Goal: Task Accomplishment & Management: Complete application form

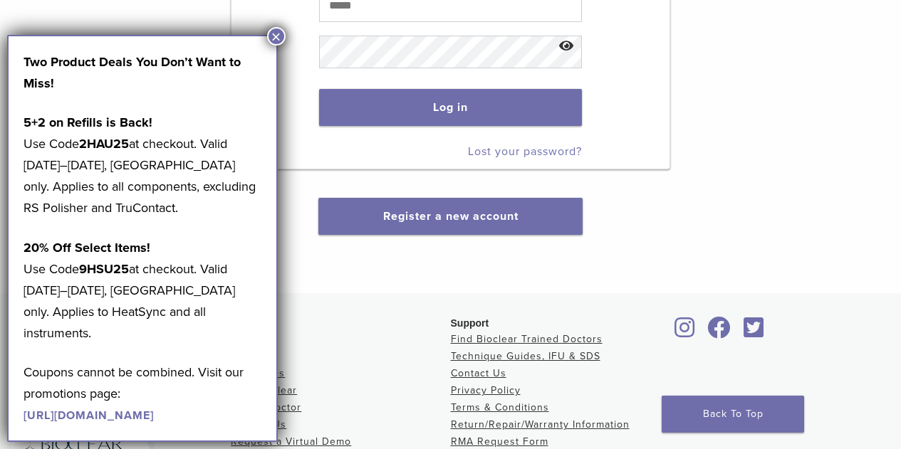
scroll to position [285, 0]
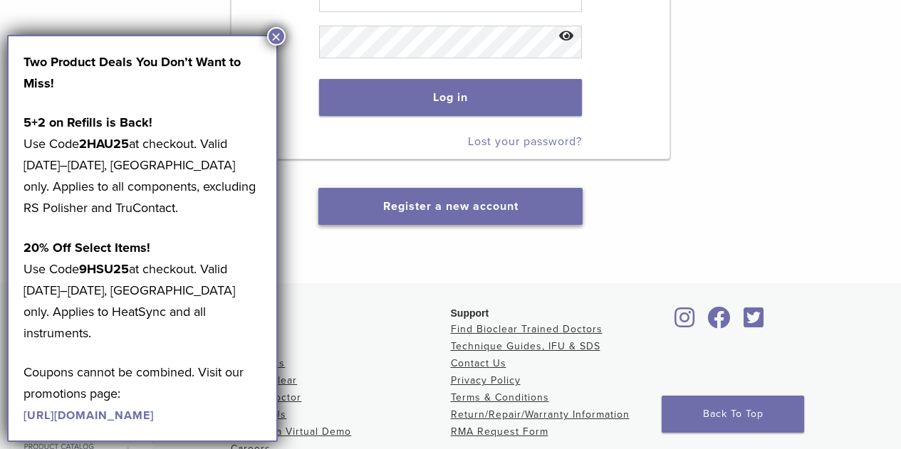
click at [449, 217] on button "Register a new account" at bounding box center [450, 206] width 264 height 37
click at [382, 224] on button "Register a new account" at bounding box center [450, 206] width 264 height 37
click at [391, 203] on link "Register a new account" at bounding box center [450, 206] width 135 height 14
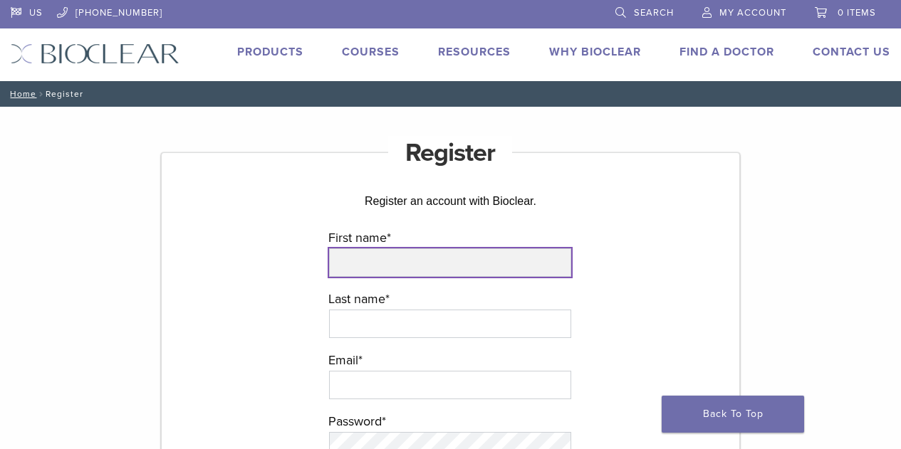
click at [373, 261] on input "First name *" at bounding box center [450, 263] width 242 height 28
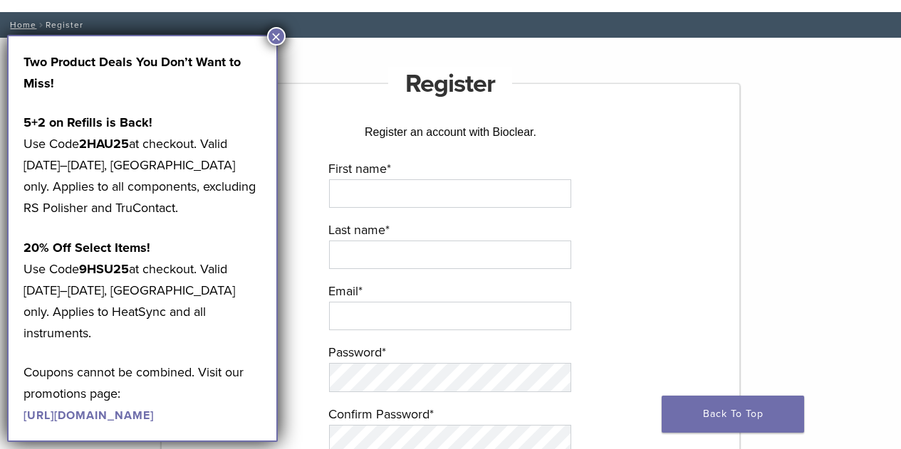
scroll to position [214, 0]
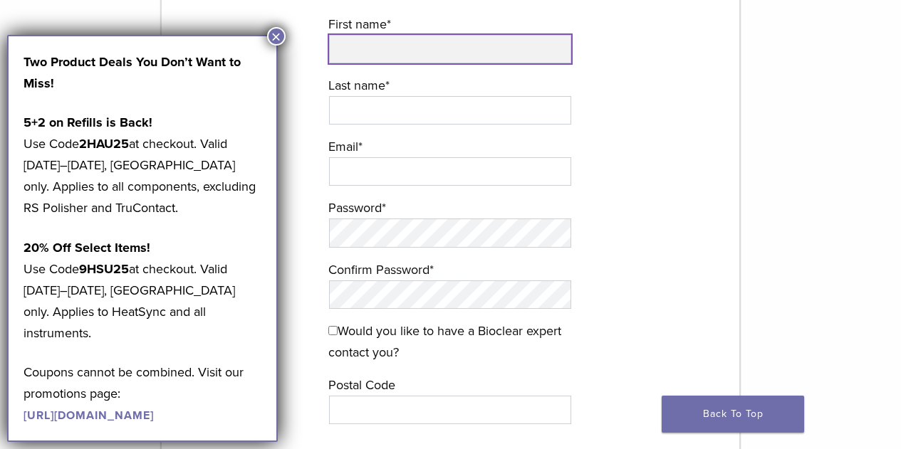
click at [370, 41] on input "First name *" at bounding box center [450, 49] width 242 height 28
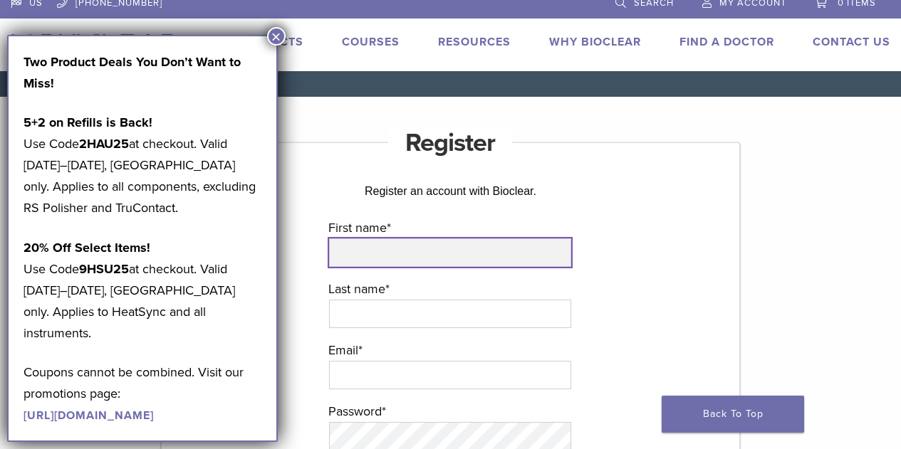
scroll to position [0, 0]
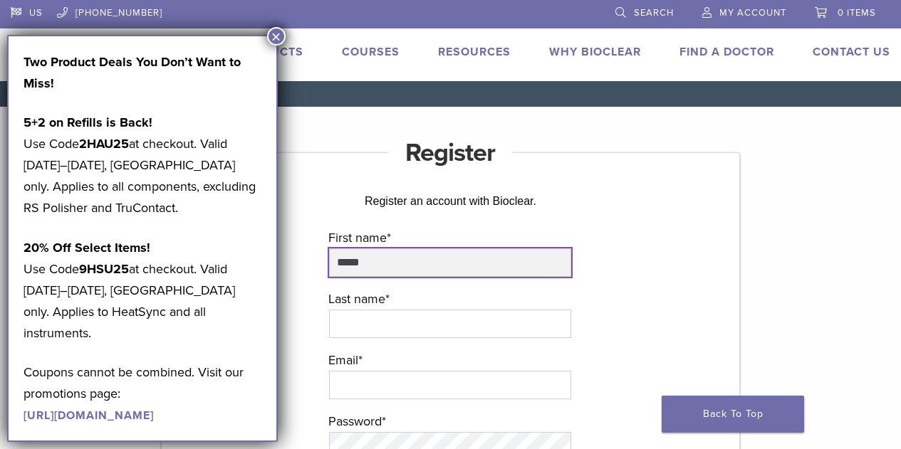
type input "*****"
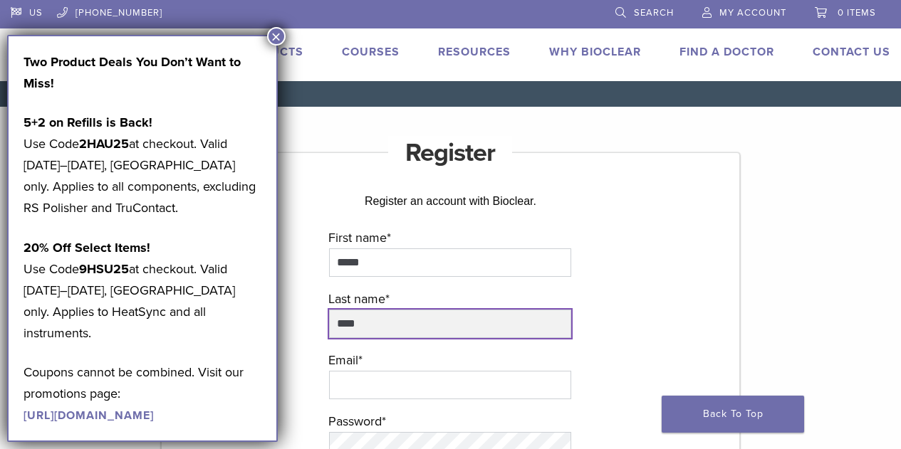
type input "****"
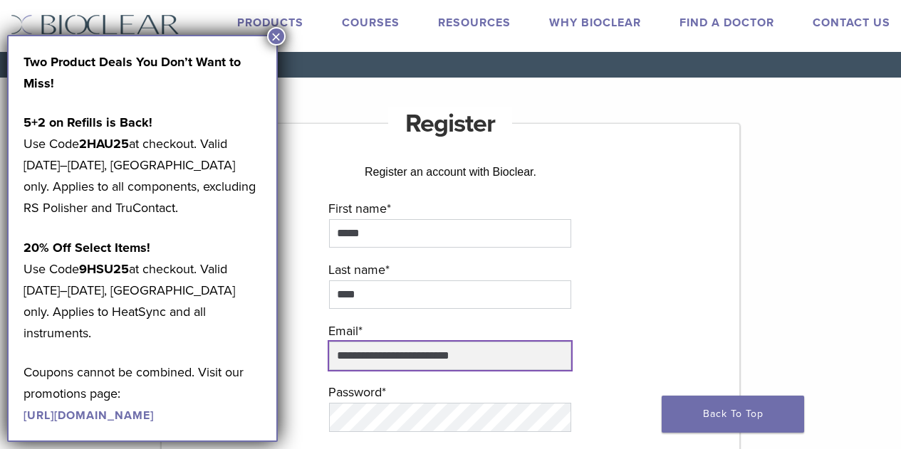
scroll to position [71, 0]
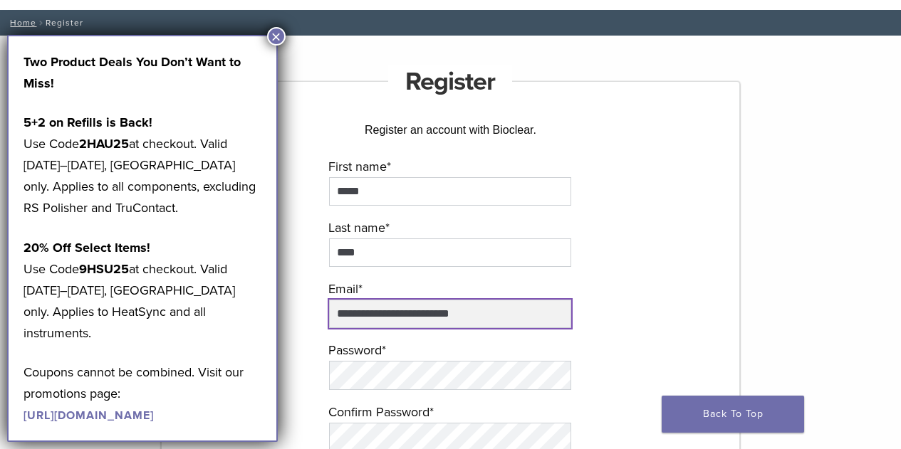
type input "**********"
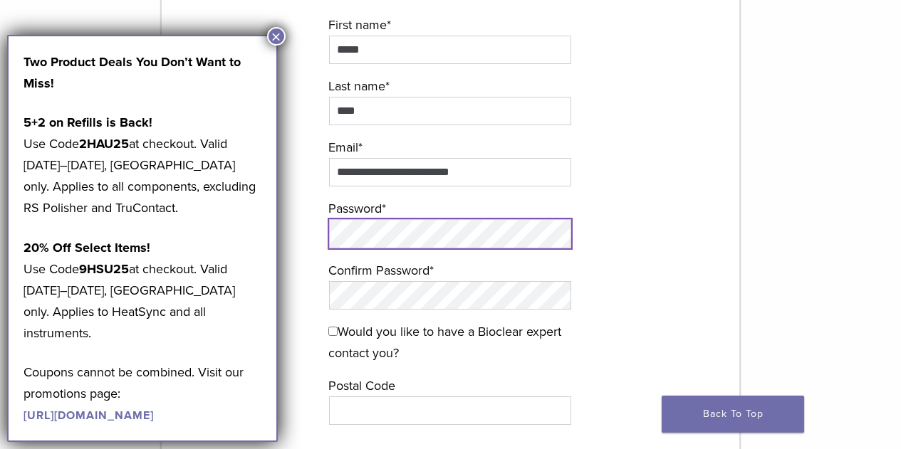
scroll to position [214, 0]
click at [387, 276] on label "Confirm Password *" at bounding box center [450, 269] width 244 height 21
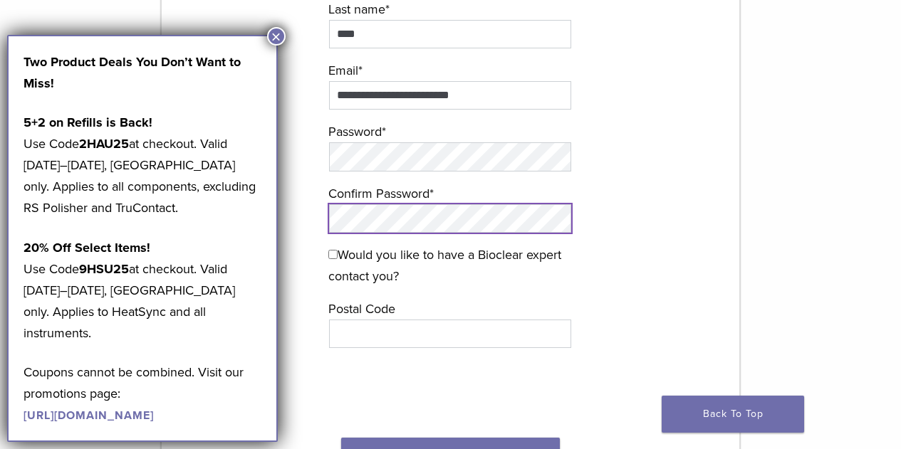
scroll to position [356, 0]
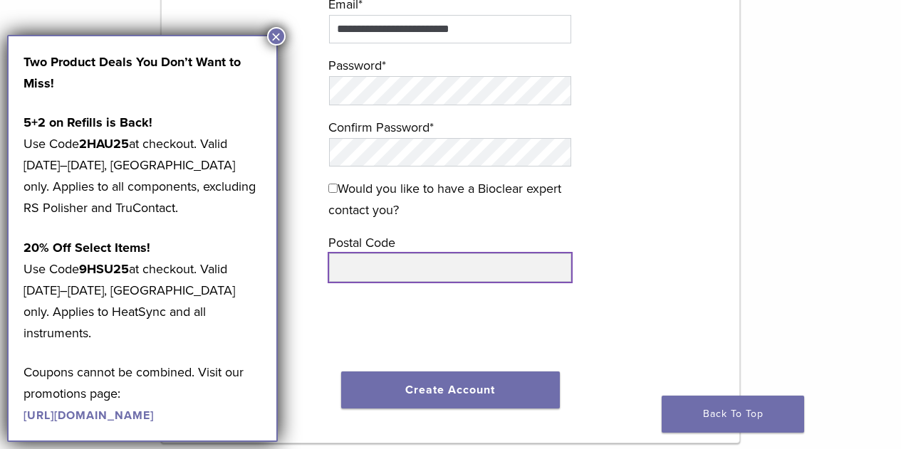
click at [373, 269] on input "text" at bounding box center [450, 268] width 242 height 28
type input "*"
type input "*****"
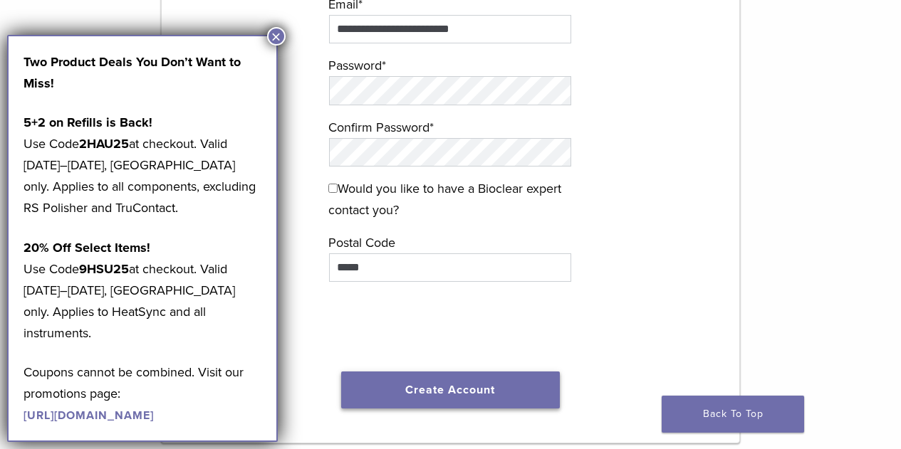
click at [435, 397] on button "Create Account" at bounding box center [450, 390] width 219 height 37
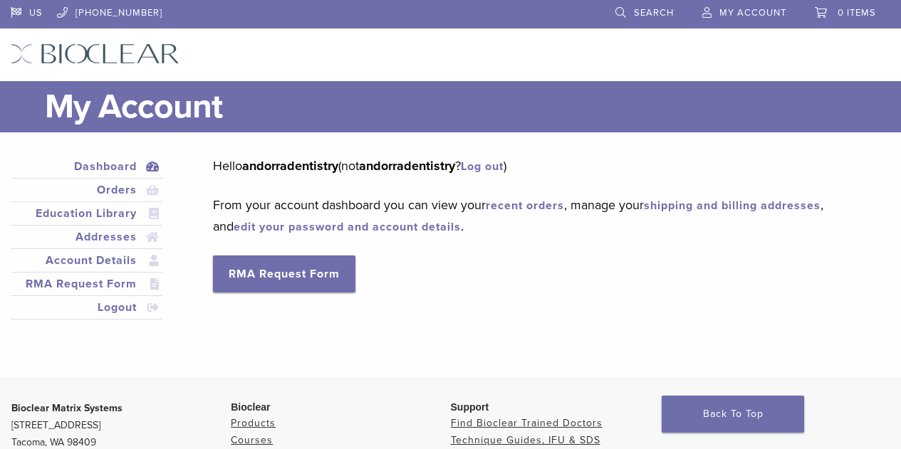
click at [113, 170] on link "Dashboard" at bounding box center [87, 166] width 146 height 17
click at [72, 43] on img at bounding box center [95, 53] width 169 height 21
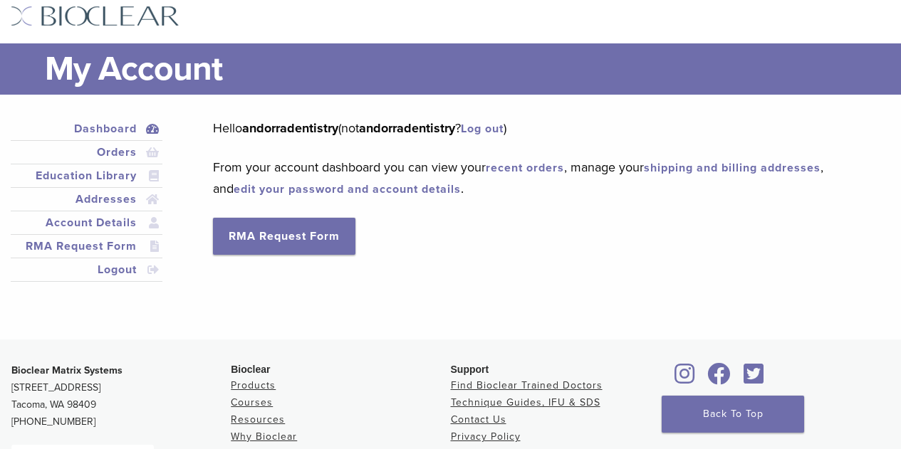
scroll to position [71, 0]
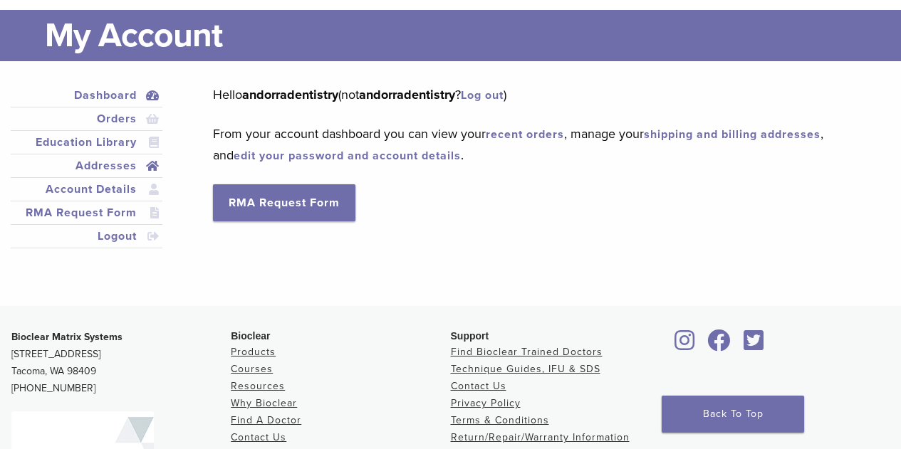
click at [125, 164] on link "Addresses" at bounding box center [87, 165] width 146 height 17
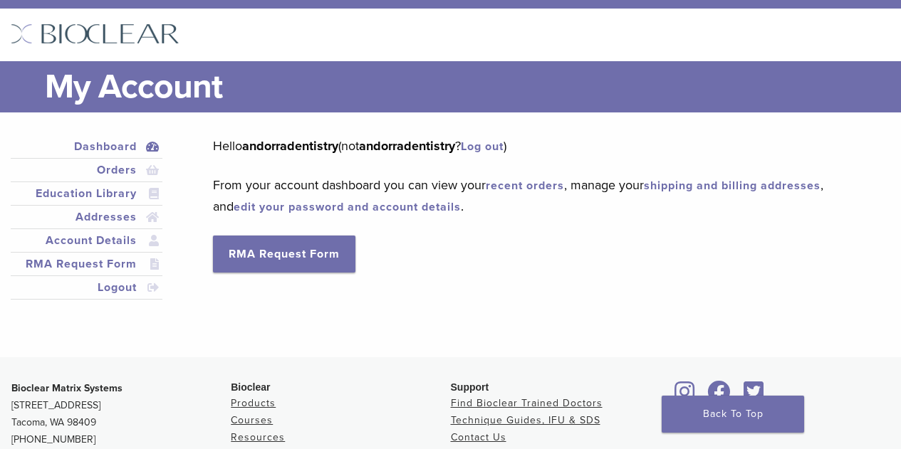
scroll to position [0, 0]
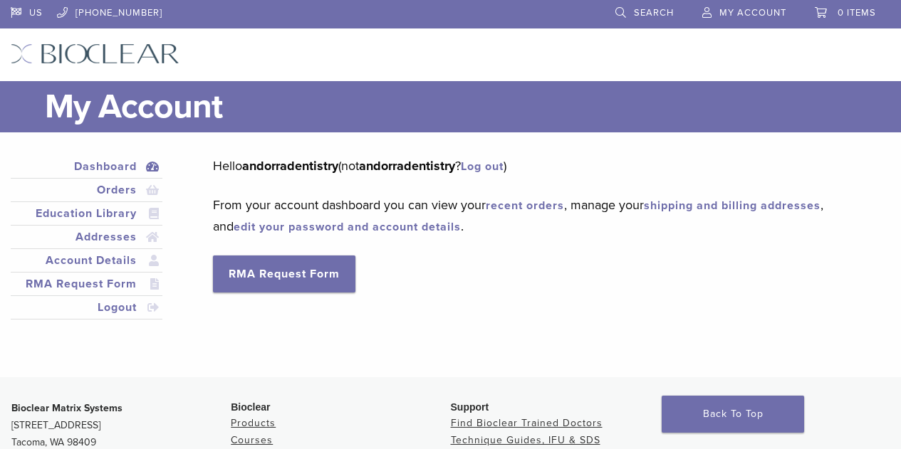
drag, startPoint x: 141, startPoint y: 166, endPoint x: 147, endPoint y: 178, distance: 13.4
click at [141, 166] on link "Dashboard" at bounding box center [87, 166] width 146 height 17
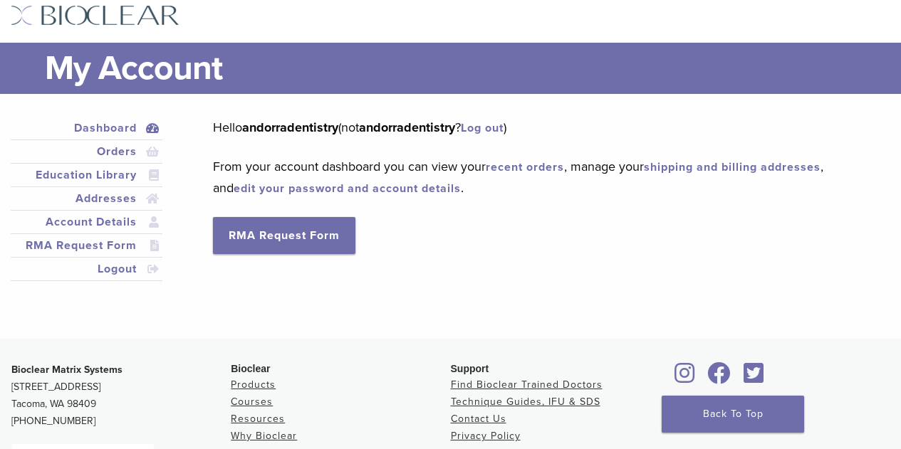
scroll to position [142, 0]
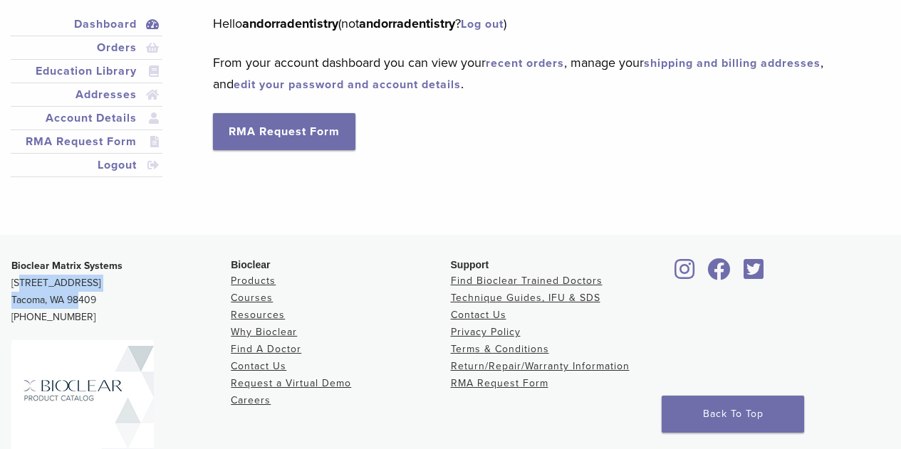
drag, startPoint x: 14, startPoint y: 283, endPoint x: 71, endPoint y: 302, distance: 60.1
click at [71, 301] on p "Bioclear Matrix Systems [STREET_ADDRESS] [PHONE_NUMBER]" at bounding box center [120, 292] width 219 height 68
click at [46, 301] on p "Bioclear Matrix Systems [STREET_ADDRESS] [PHONE_NUMBER]" at bounding box center [120, 292] width 219 height 68
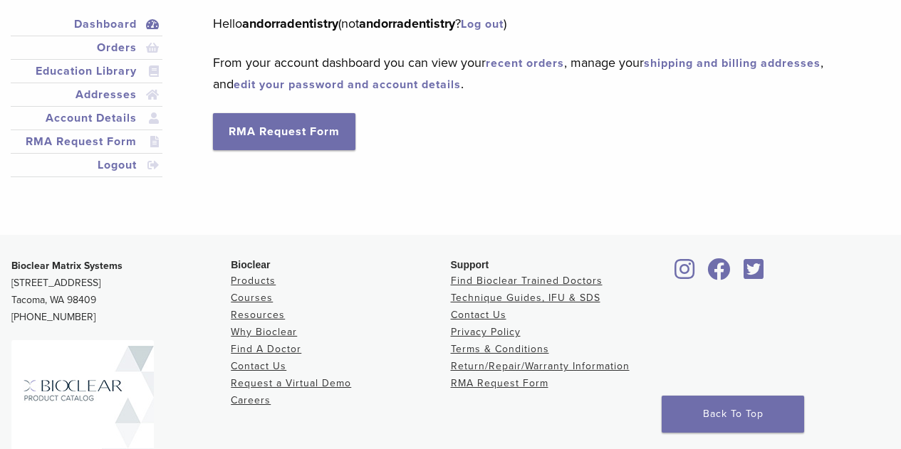
click at [56, 318] on p "Bioclear Matrix Systems [STREET_ADDRESS] [PHONE_NUMBER]" at bounding box center [120, 292] width 219 height 68
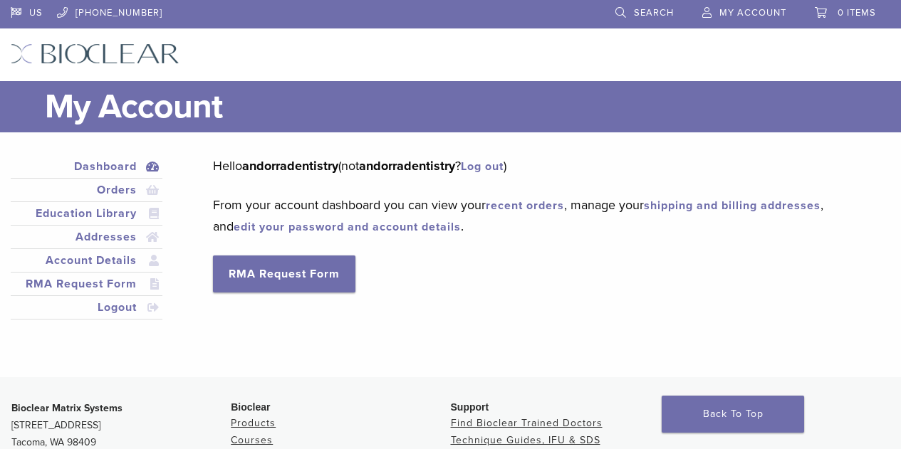
click at [27, 60] on img at bounding box center [95, 53] width 169 height 21
click at [121, 190] on link "Orders" at bounding box center [87, 190] width 146 height 17
click at [93, 166] on link "Dashboard" at bounding box center [87, 166] width 146 height 17
click at [118, 167] on link "Dashboard" at bounding box center [87, 166] width 146 height 17
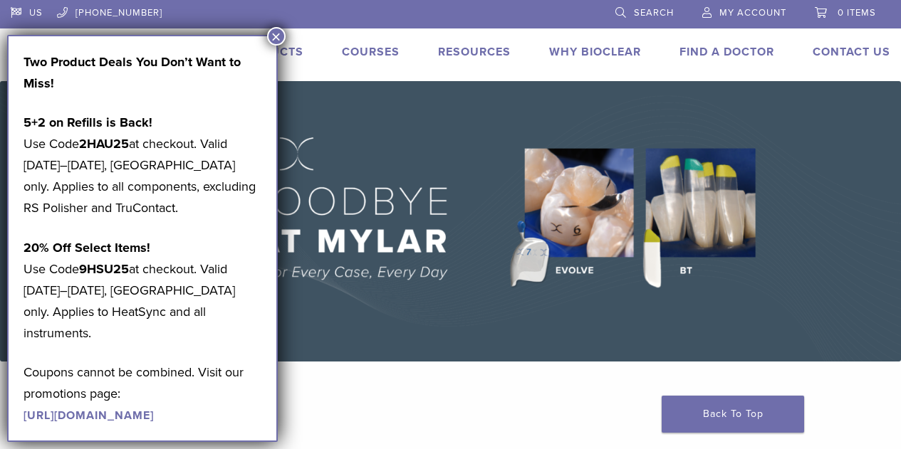
click at [745, 18] on link "My Account" at bounding box center [744, 10] width 84 height 21
